Goal: Task Accomplishment & Management: Use online tool/utility

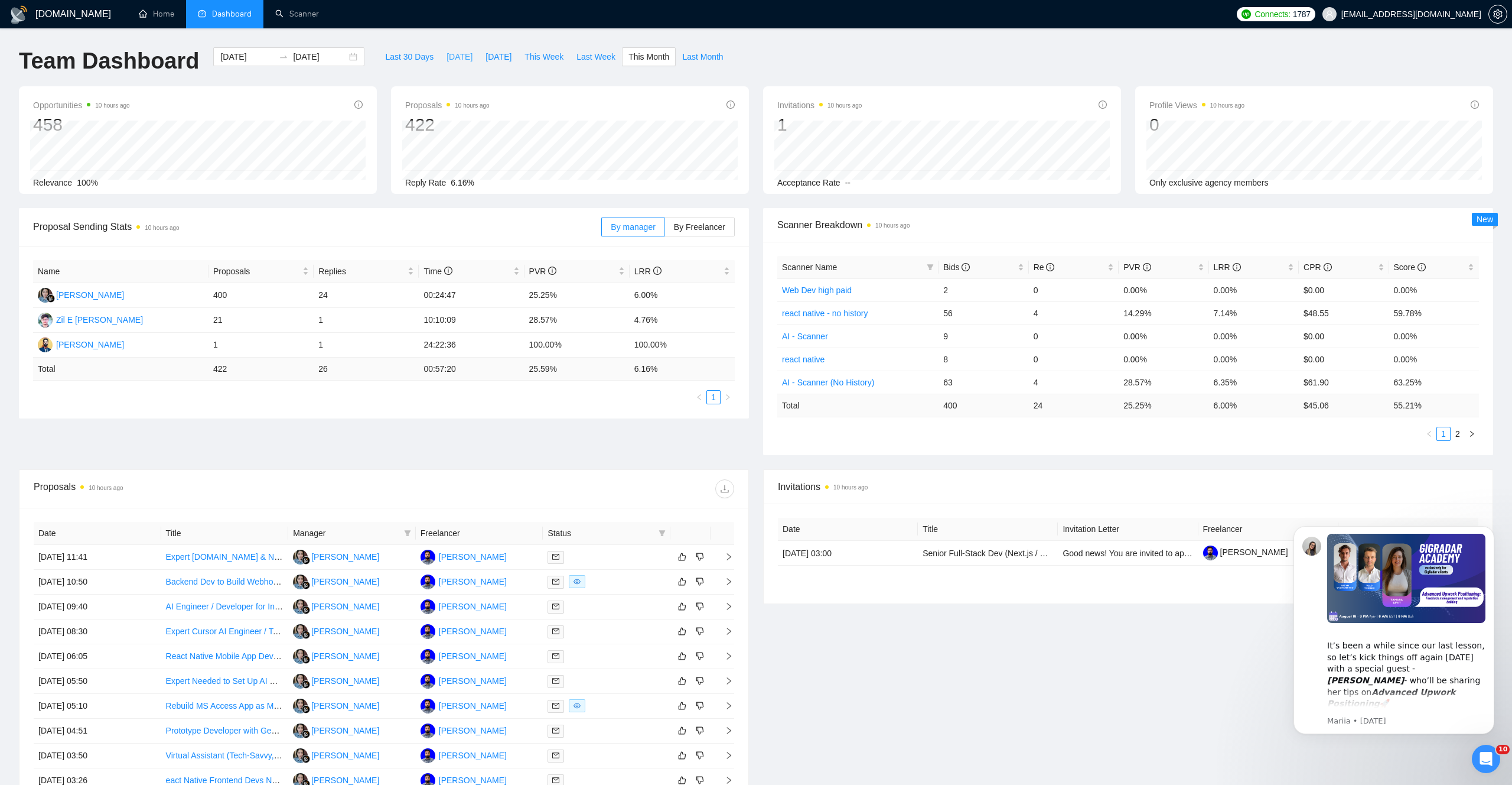
click at [464, 57] on button "[DATE]" at bounding box center [460, 57] width 39 height 19
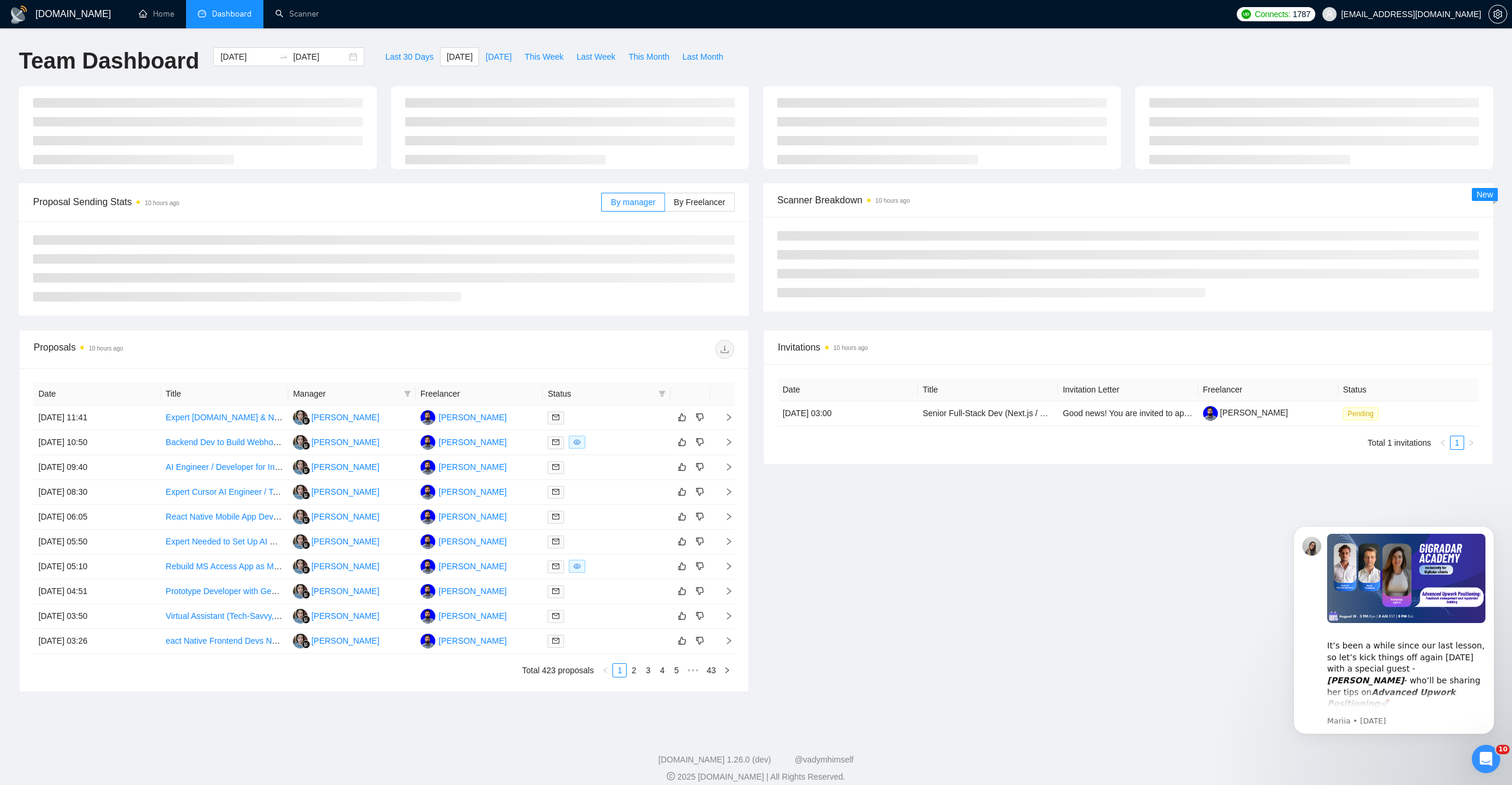
type input "[DATE]"
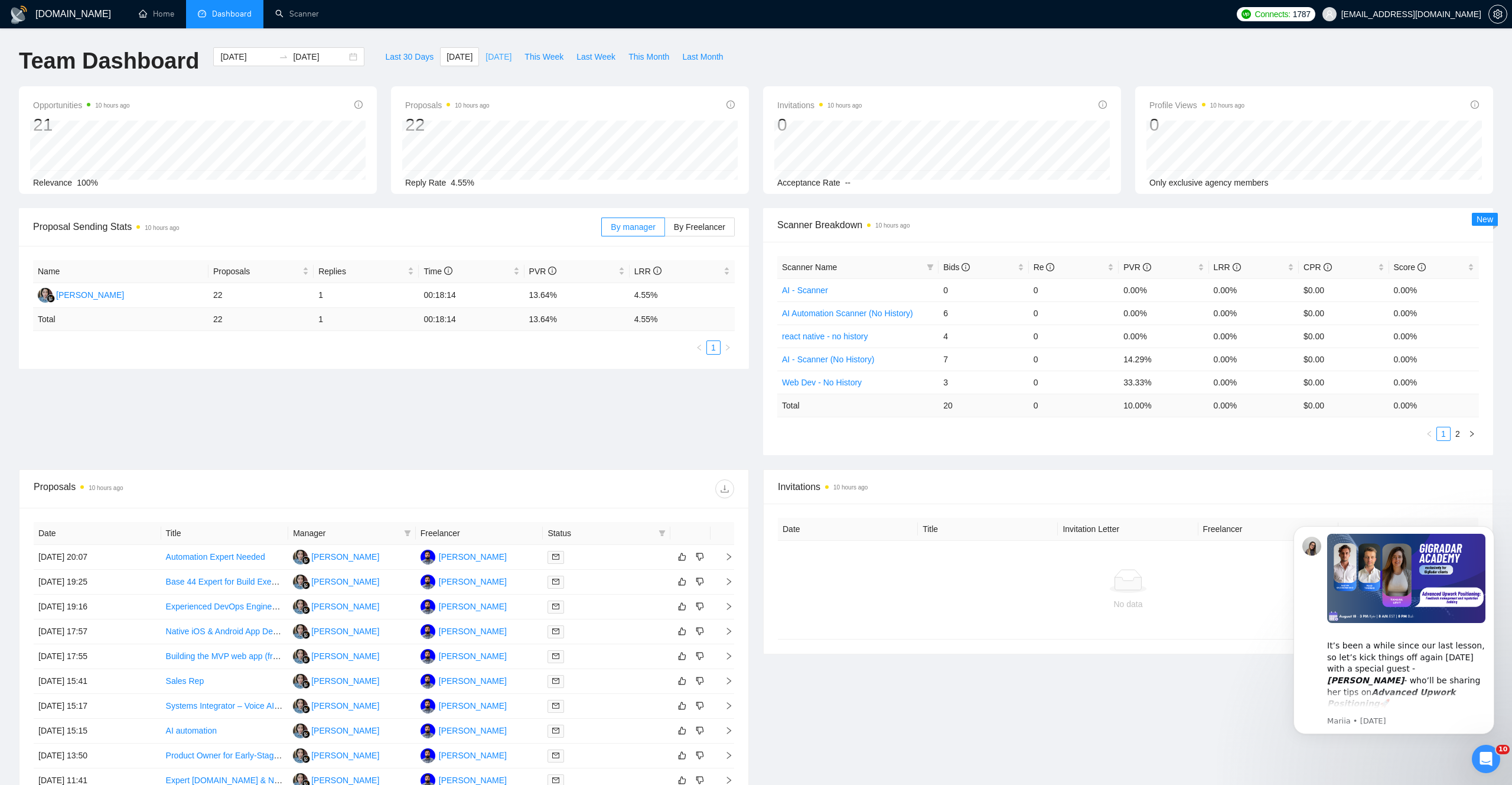
click at [493, 60] on span "[DATE]" at bounding box center [499, 57] width 26 height 13
type input "2025-08-26"
click at [451, 58] on span "[DATE]" at bounding box center [460, 57] width 26 height 13
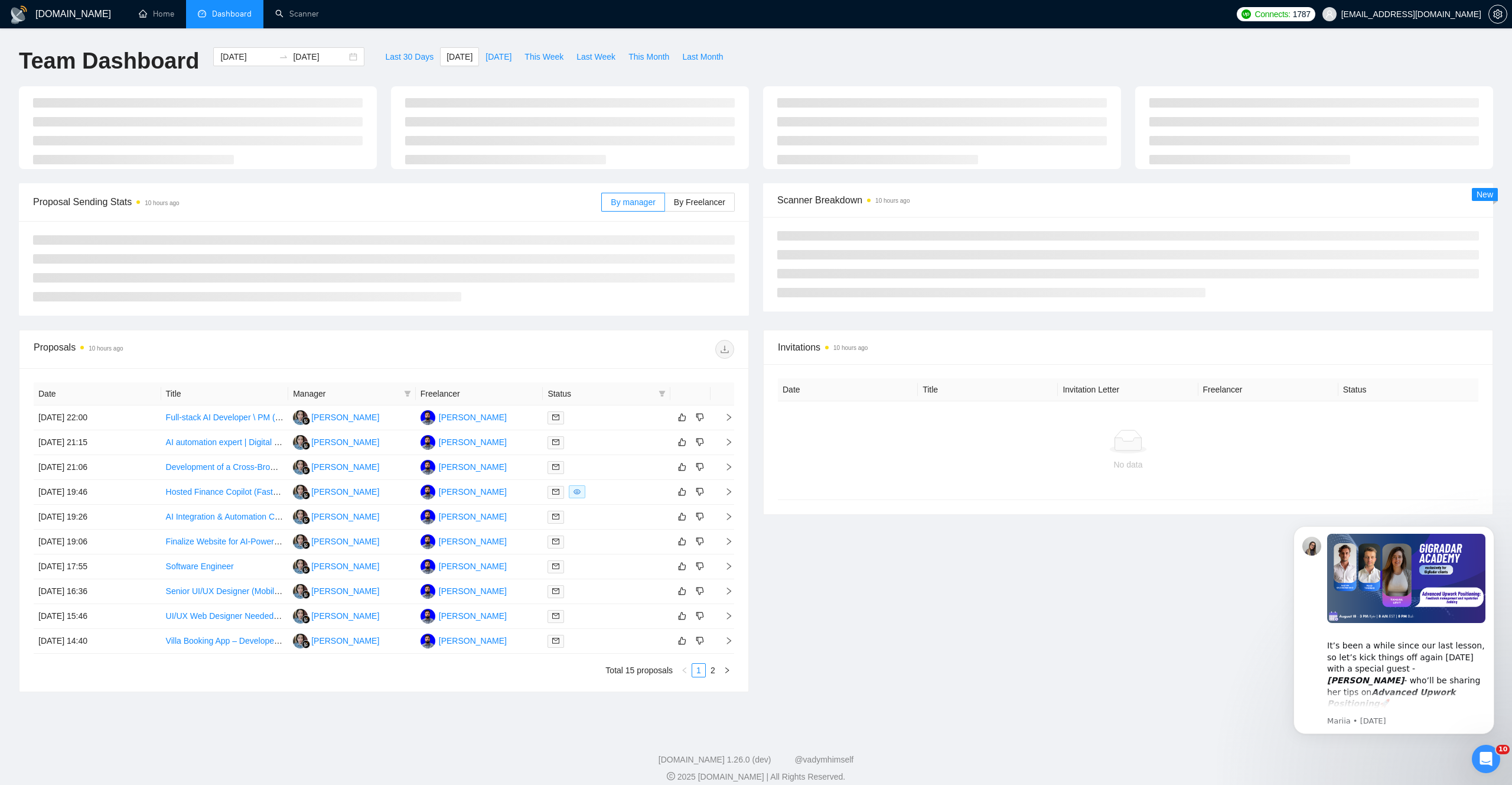
type input "[DATE]"
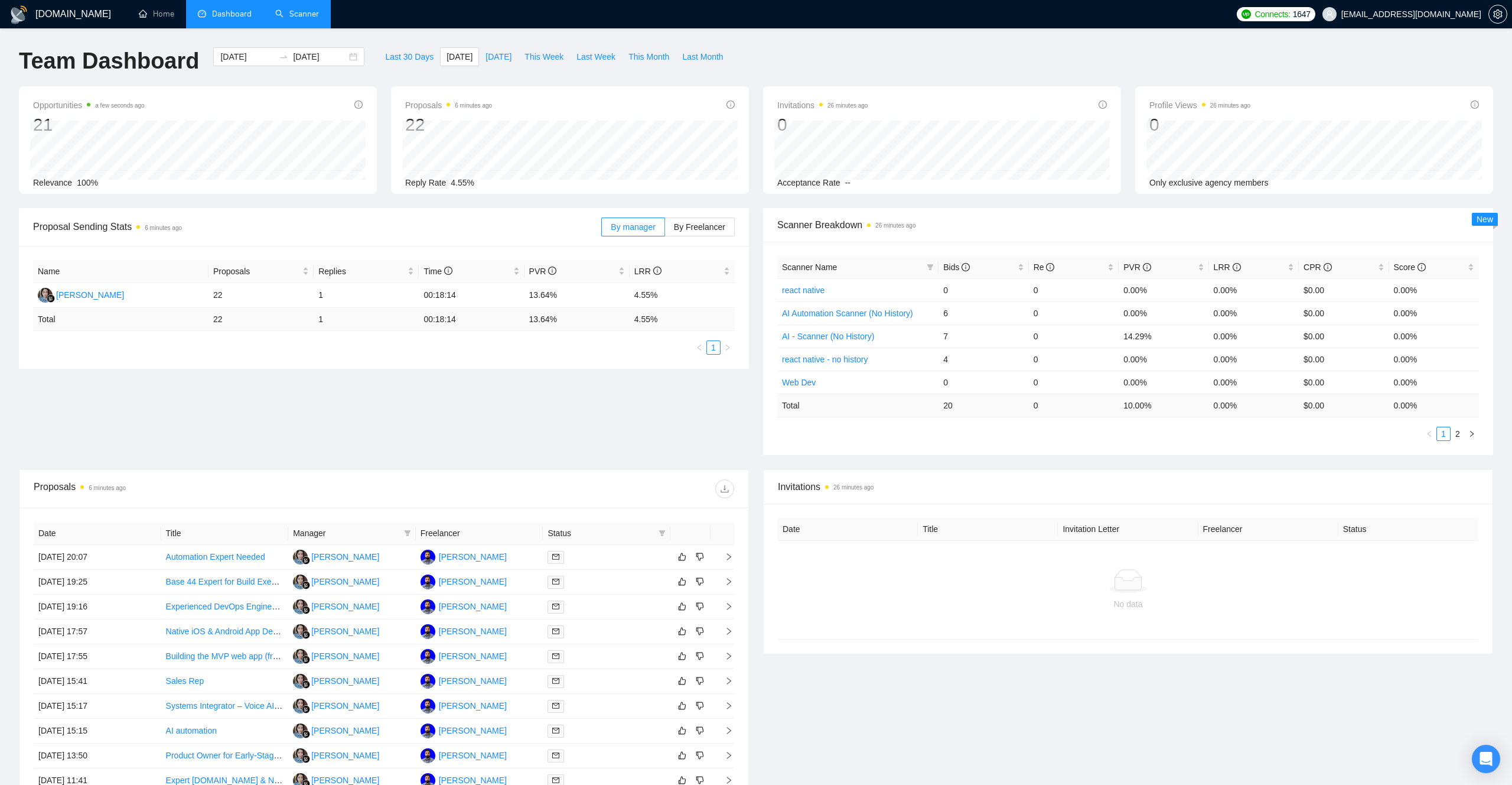
click at [311, 16] on link "Scanner" at bounding box center [297, 14] width 44 height 10
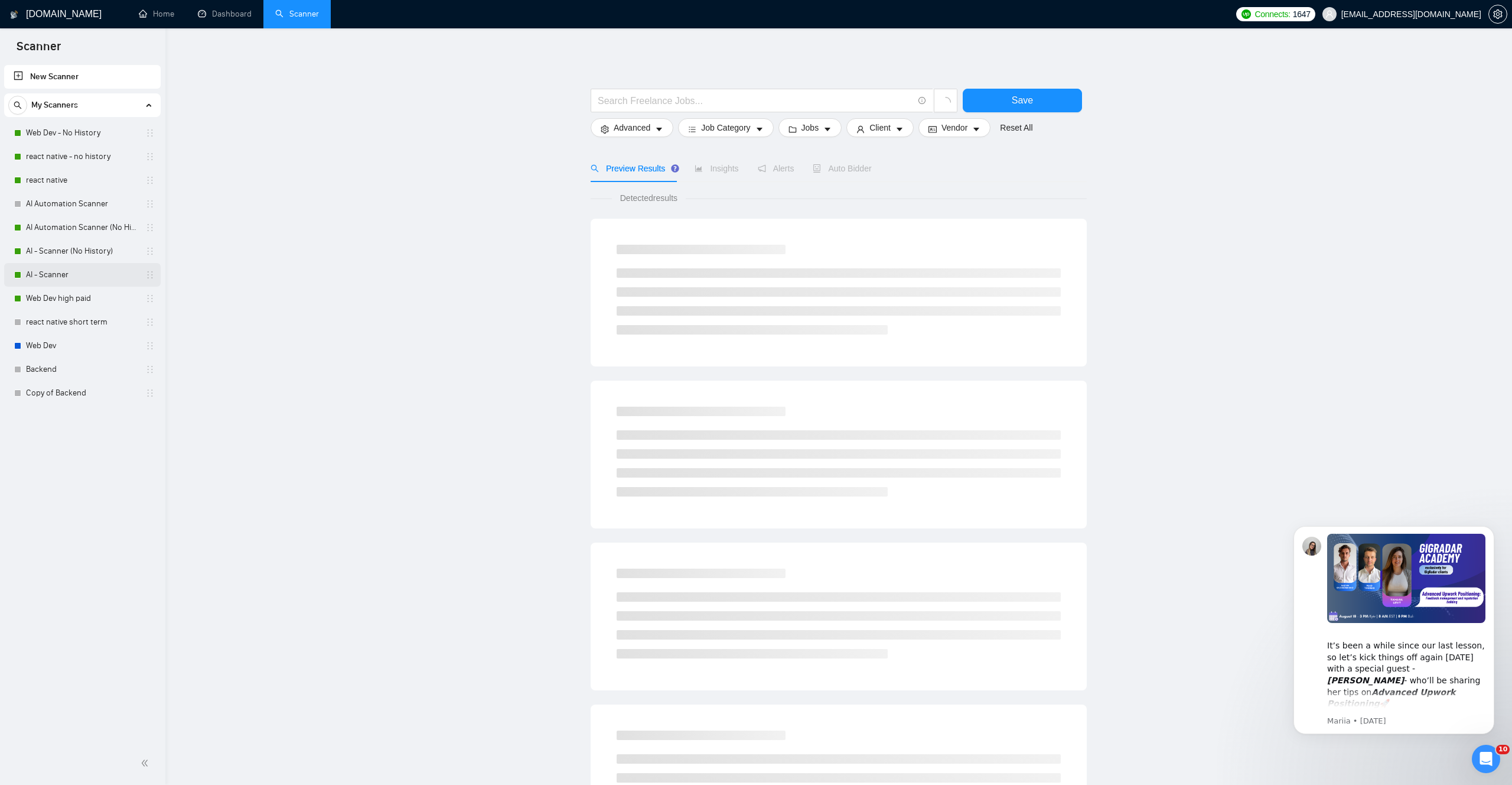
click at [63, 275] on link "AI - Scanner" at bounding box center [82, 275] width 113 height 24
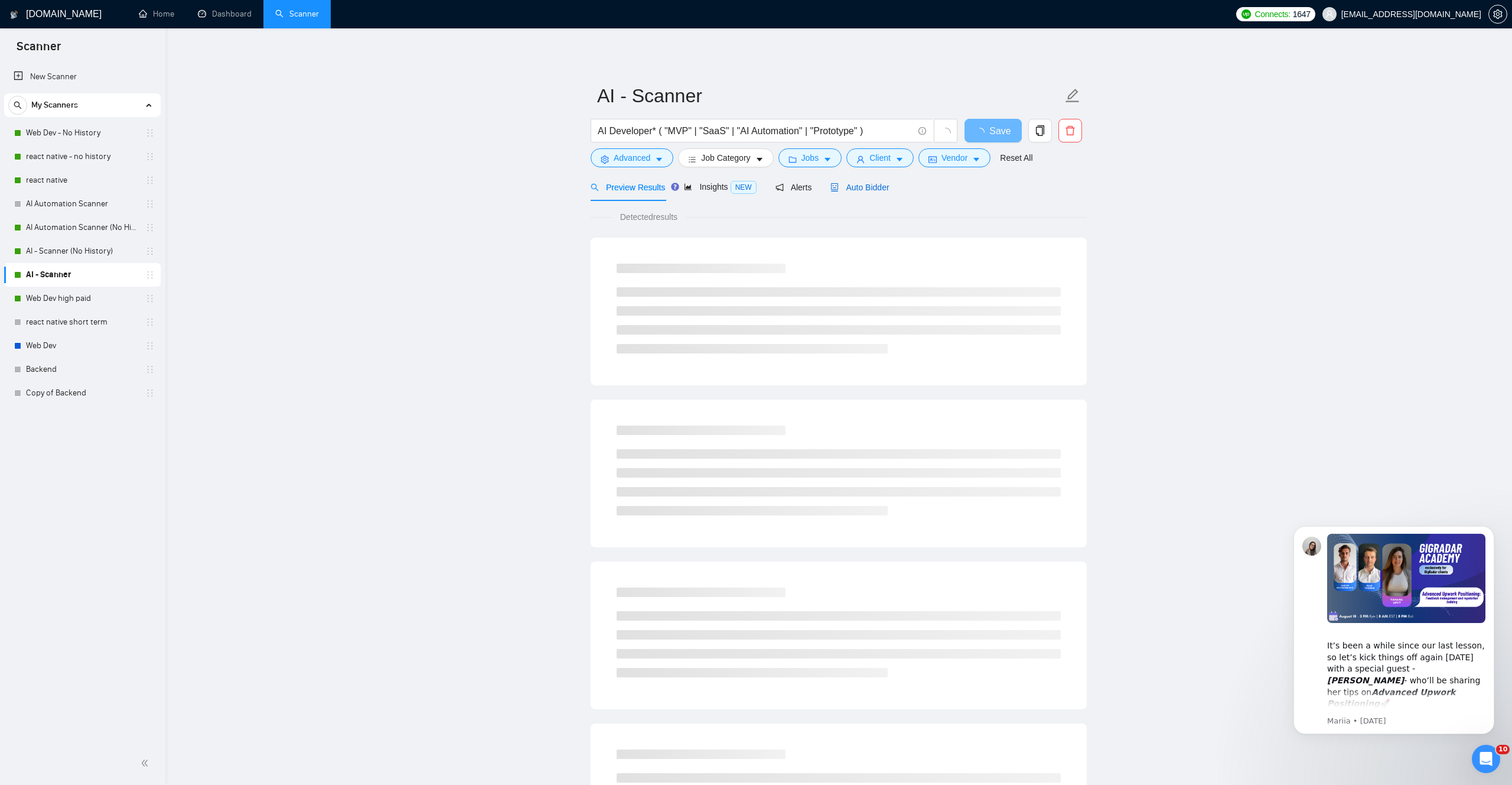
click at [887, 183] on span "Auto Bidder" at bounding box center [859, 187] width 59 height 9
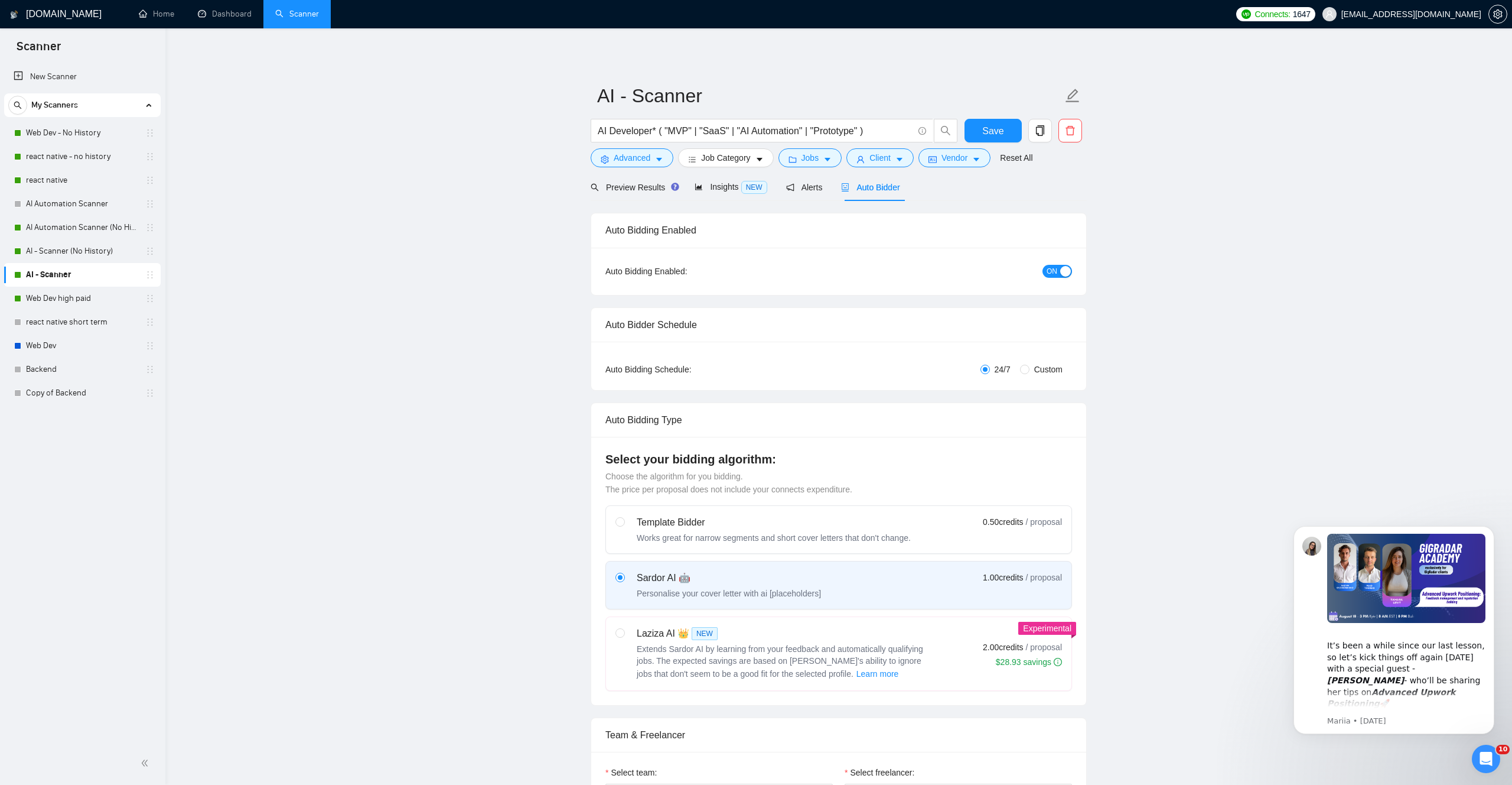
click at [1062, 271] on div "button" at bounding box center [1065, 271] width 11 height 11
click at [1006, 129] on button "Save" at bounding box center [993, 130] width 57 height 24
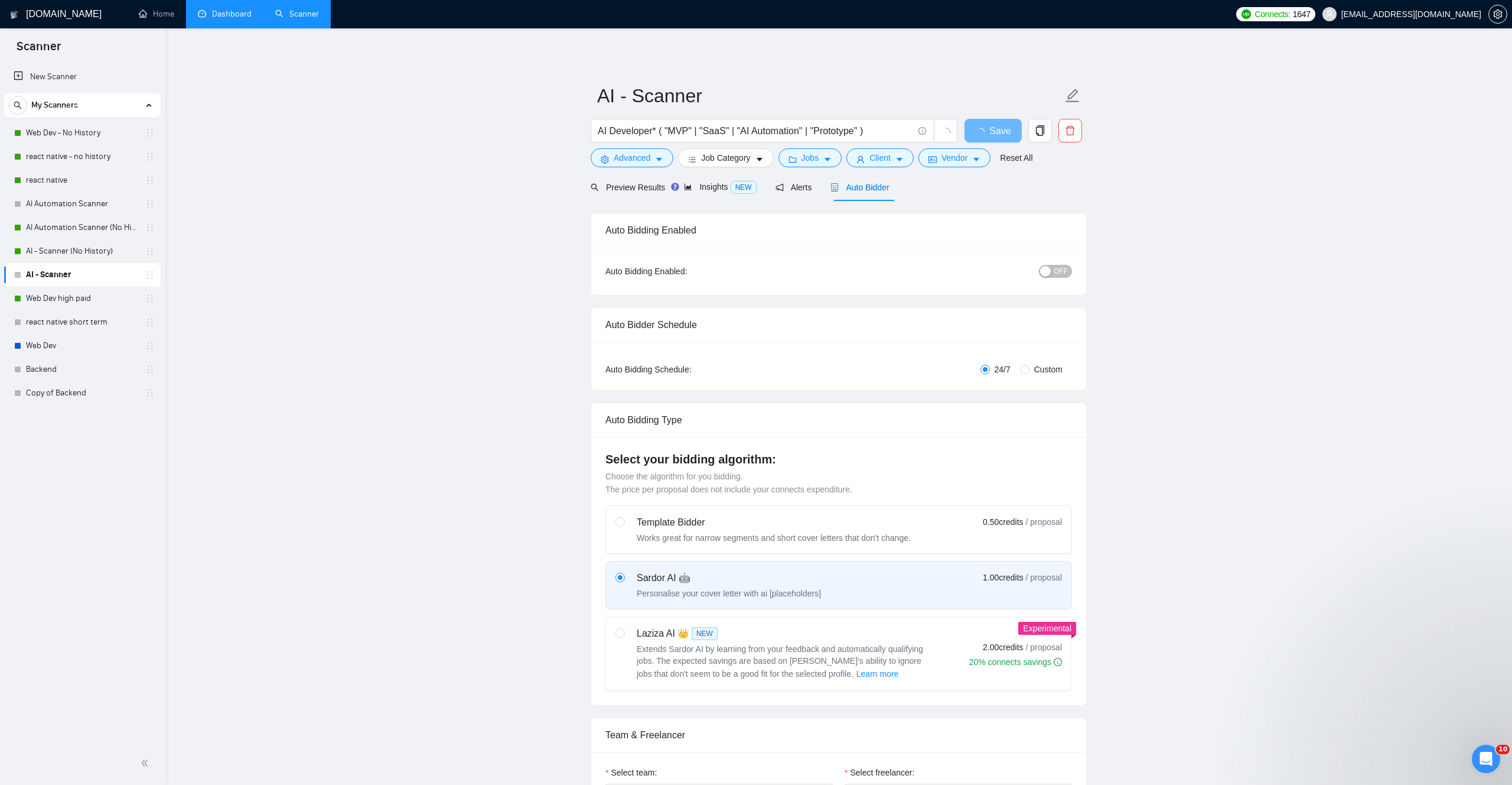
click at [241, 15] on link "Dashboard" at bounding box center [224, 14] width 54 height 10
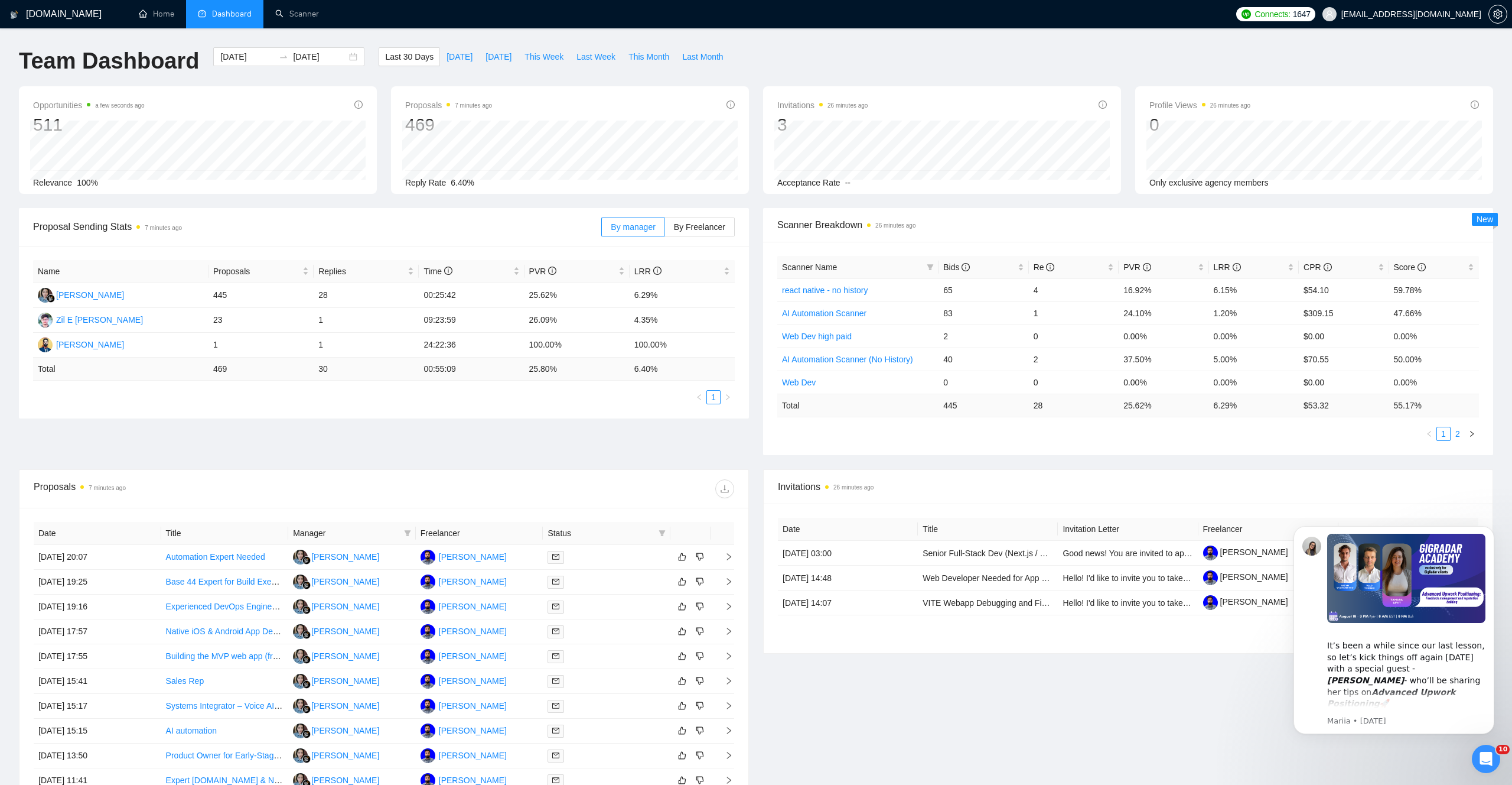
click at [1458, 435] on link "2" at bounding box center [1458, 434] width 13 height 13
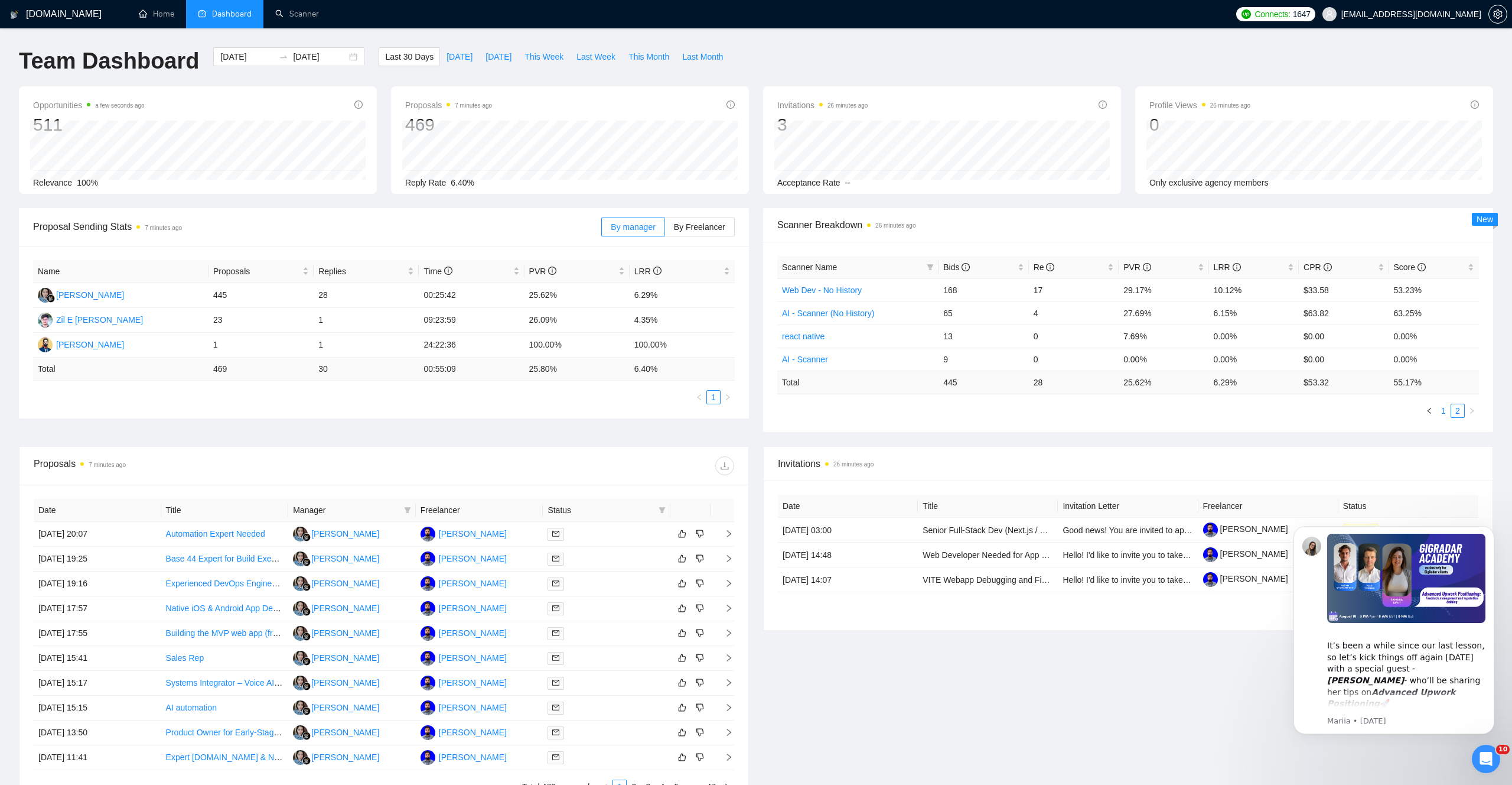
click at [1440, 411] on link "1" at bounding box center [1444, 411] width 13 height 13
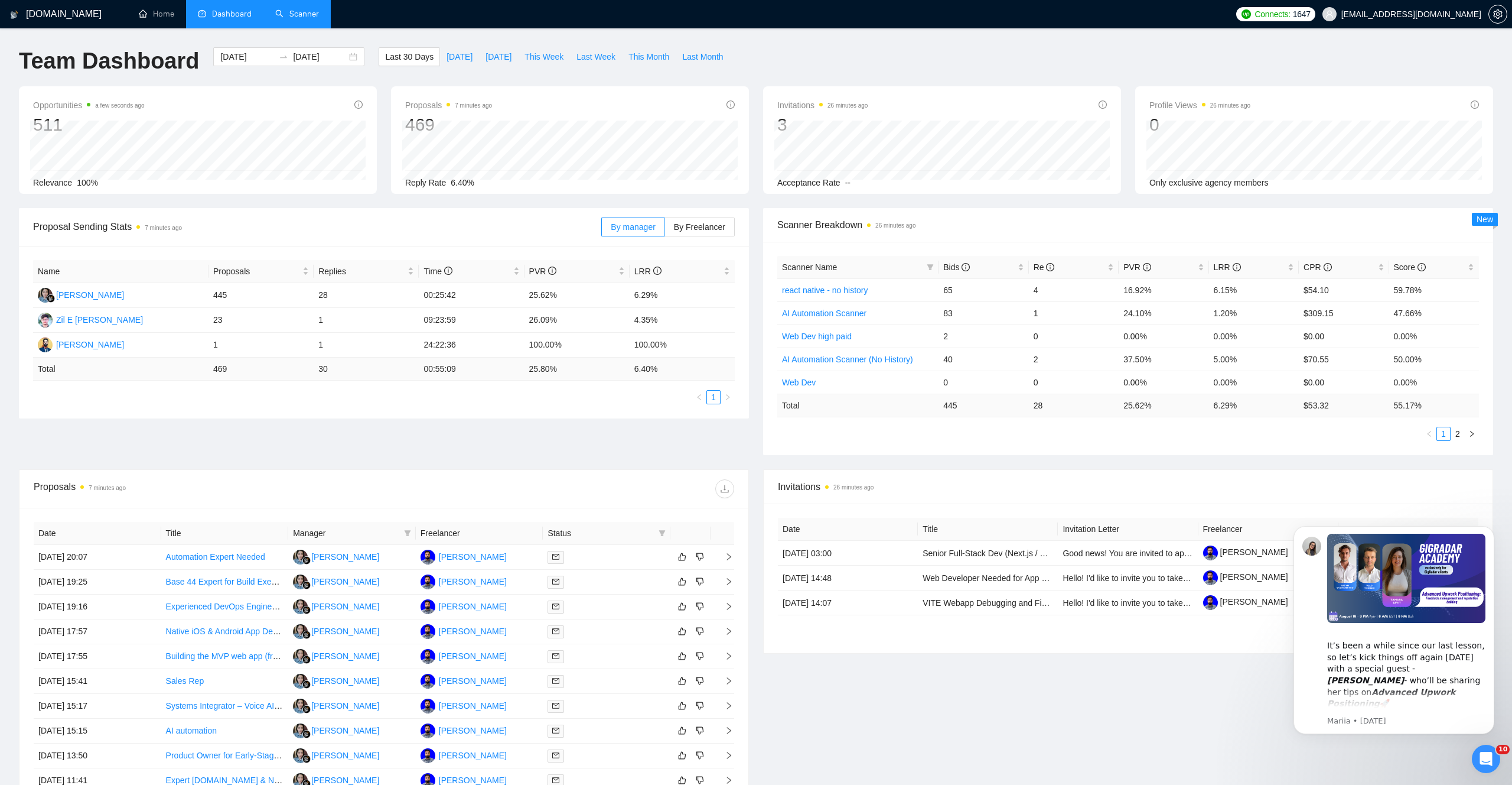
click at [304, 16] on link "Scanner" at bounding box center [297, 14] width 44 height 10
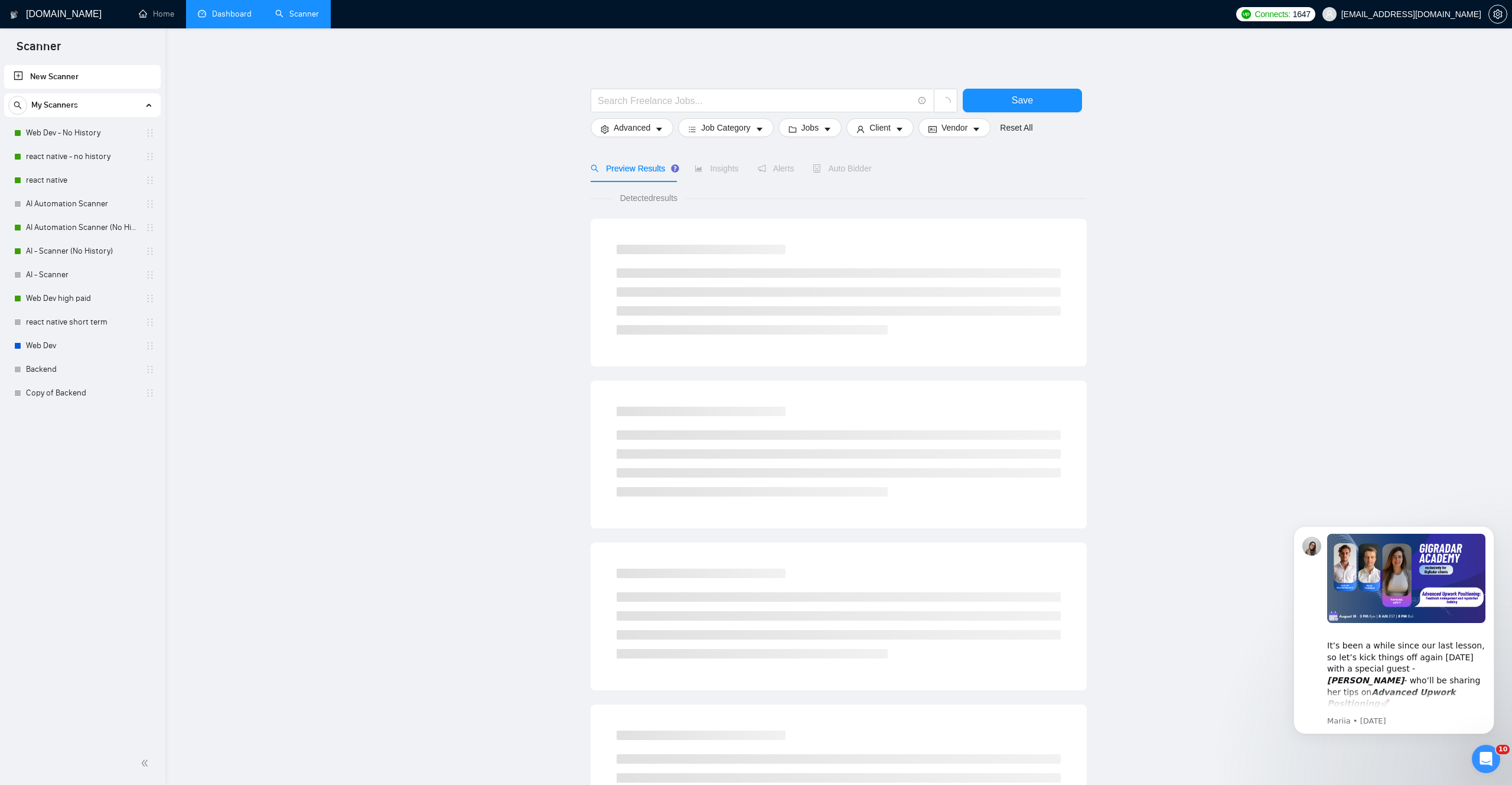
click at [218, 16] on link "Dashboard" at bounding box center [224, 14] width 54 height 10
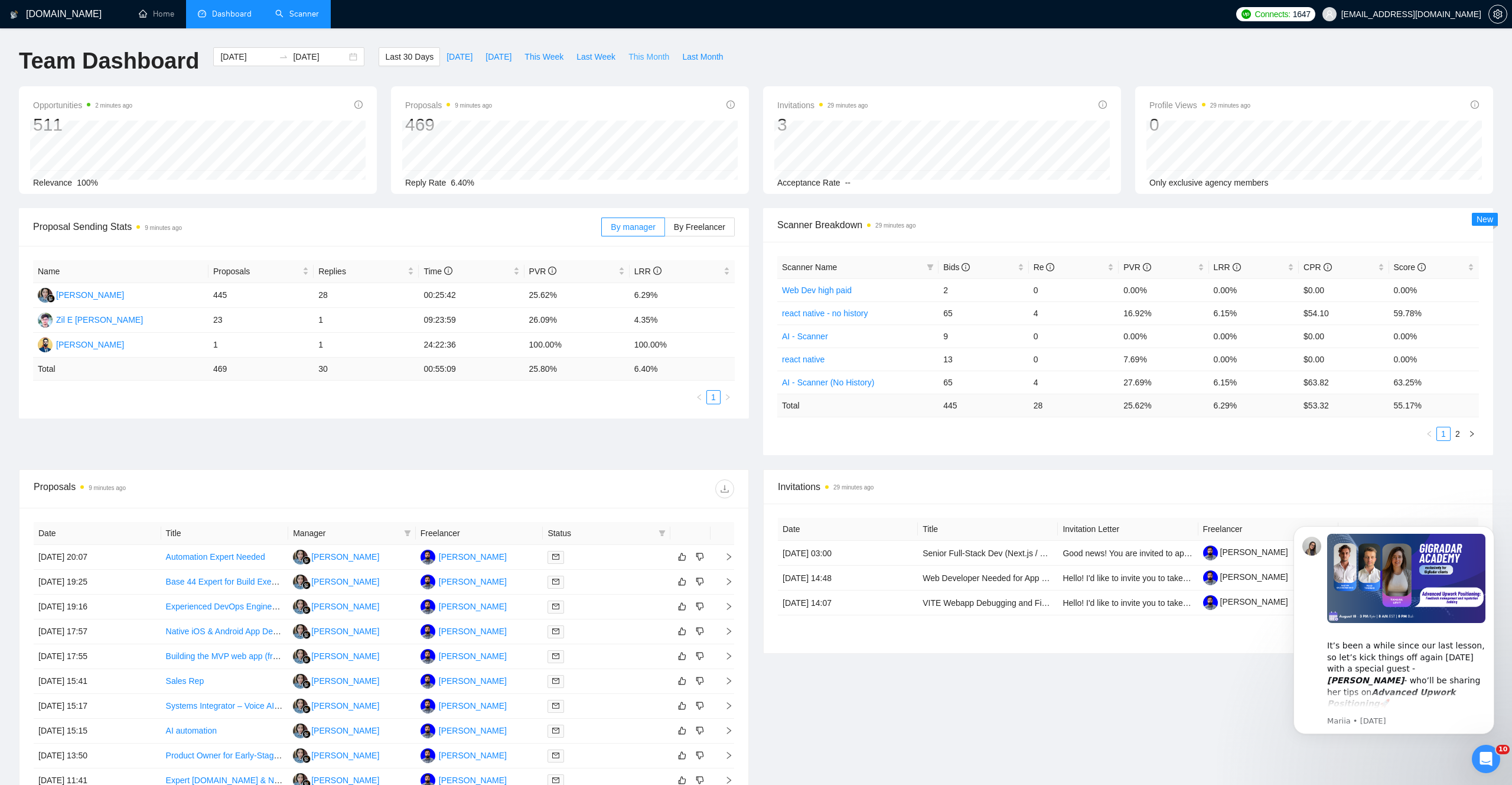
click at [653, 53] on span "This Month" at bounding box center [649, 57] width 41 height 13
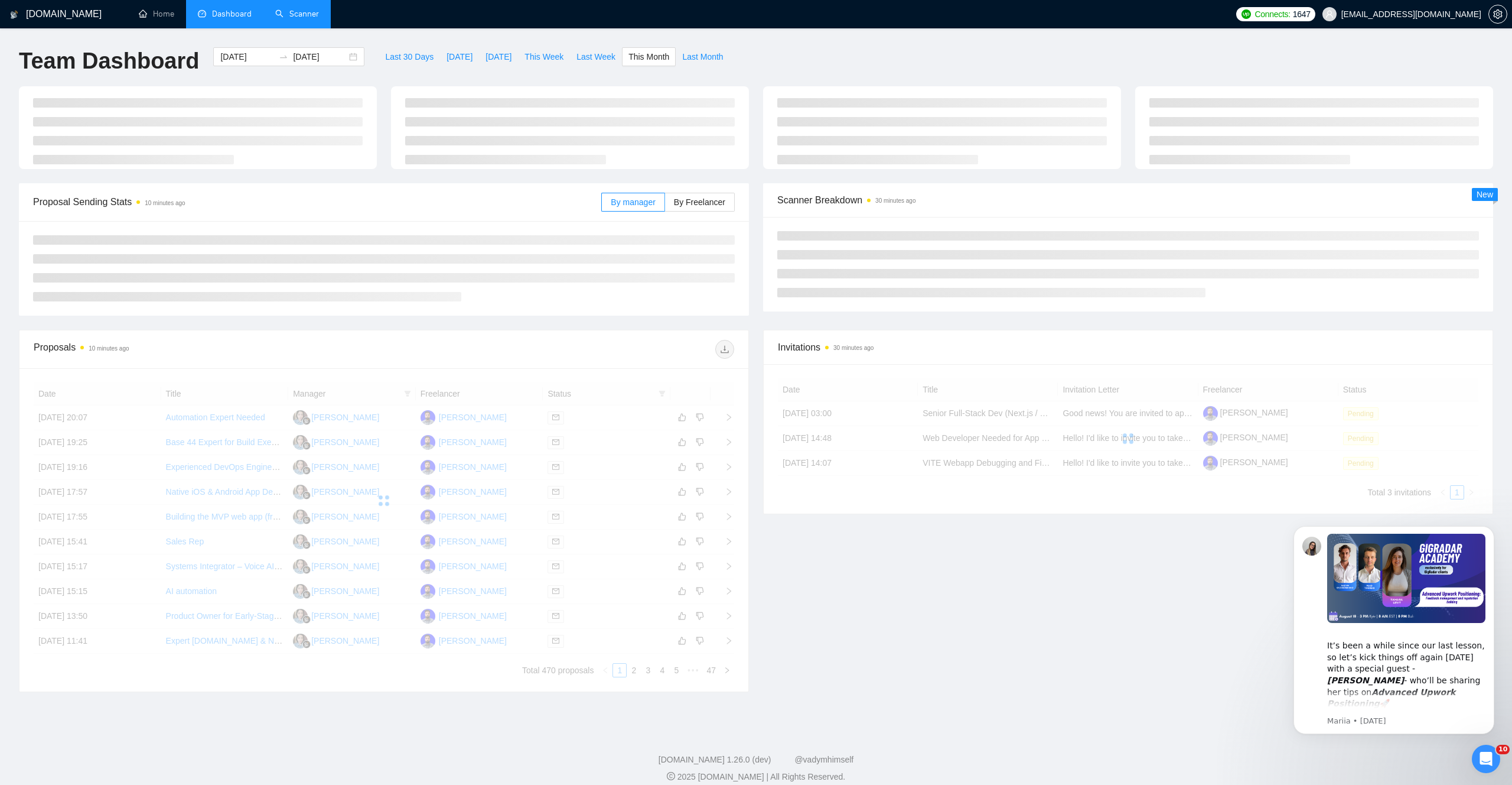
type input "[DATE]"
